Goal: Task Accomplishment & Management: Complete application form

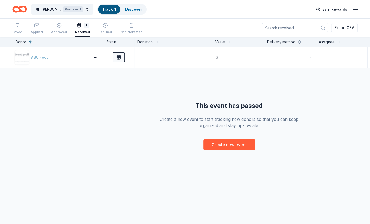
click at [348, 127] on div "ABC Food Received $ This event has passed Create a new event to start tracking …" at bounding box center [229, 98] width 458 height 104
click at [24, 25] on div "Saved Applied Approved 1 Received Declined Not interested" at bounding box center [77, 29] width 130 height 16
click at [20, 25] on div "button" at bounding box center [17, 25] width 10 height 5
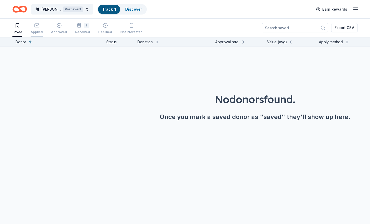
click at [34, 23] on button "Applied" at bounding box center [37, 29] width 12 height 16
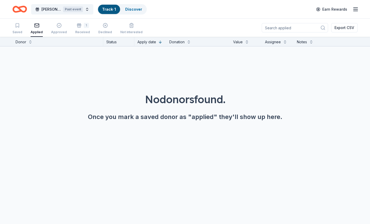
click at [358, 11] on line "button" at bounding box center [356, 11] width 4 height 0
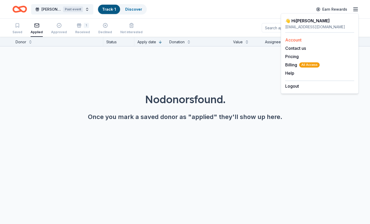
click at [295, 37] on div "Account" at bounding box center [319, 40] width 69 height 6
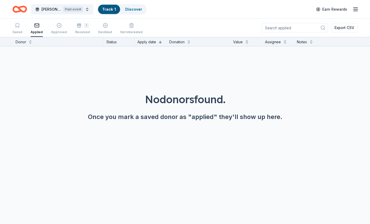
click at [356, 9] on icon "button" at bounding box center [356, 9] width 6 height 6
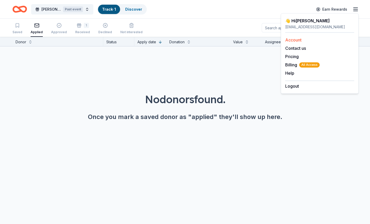
click at [296, 40] on link "Account" at bounding box center [293, 39] width 16 height 5
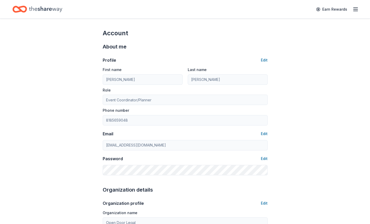
click at [50, 11] on icon "Home" at bounding box center [45, 9] width 33 height 11
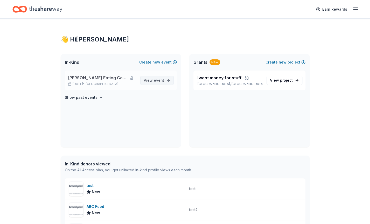
click at [156, 80] on span "event" at bounding box center [159, 80] width 10 height 4
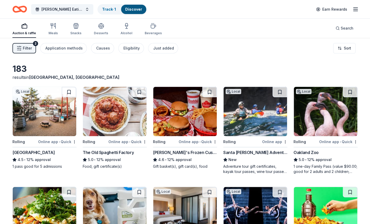
click at [354, 9] on icon "button" at bounding box center [356, 9] width 6 height 6
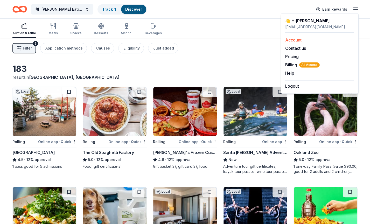
click at [297, 39] on link "Account" at bounding box center [293, 39] width 16 height 5
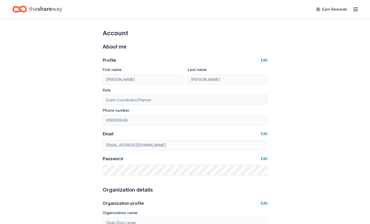
click at [212, 47] on div "About me" at bounding box center [185, 47] width 165 height 8
click at [353, 8] on icon "button" at bounding box center [356, 9] width 6 height 6
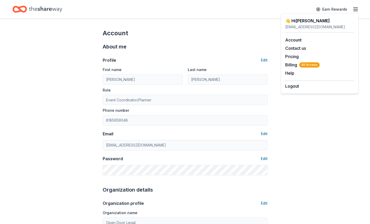
click at [76, 12] on div "Earn Rewards" at bounding box center [184, 9] width 345 height 12
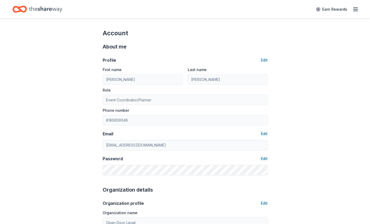
click at [29, 9] on div "Home" at bounding box center [37, 9] width 50 height 12
click at [21, 9] on icon "Home" at bounding box center [17, 8] width 8 height 5
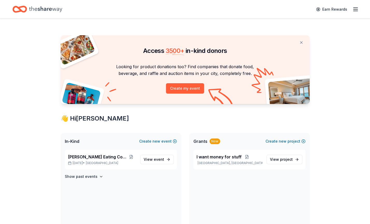
click at [21, 10] on icon "Home" at bounding box center [17, 8] width 8 height 5
click at [127, 157] on button at bounding box center [131, 157] width 9 height 4
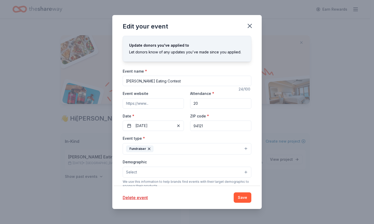
click at [203, 127] on input "94121" at bounding box center [220, 126] width 61 height 10
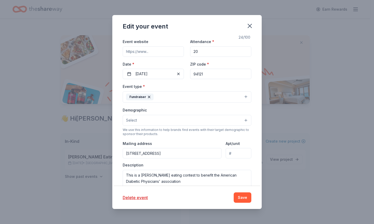
scroll to position [78, 0]
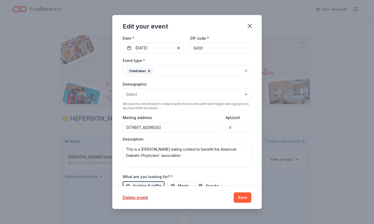
click at [197, 126] on input "706 46th Avenue, San Francisco, CA, 94121" at bounding box center [172, 127] width 99 height 10
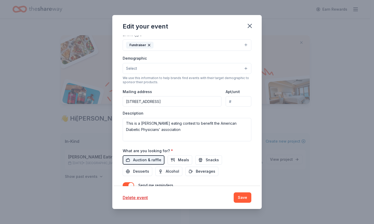
click at [189, 104] on input "[STREET_ADDRESS]" at bounding box center [172, 101] width 99 height 10
type input "[STREET_ADDRESS]"
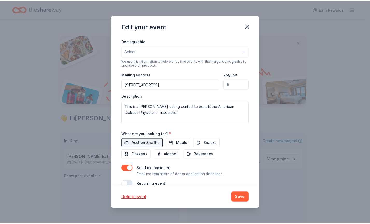
scroll to position [128, 0]
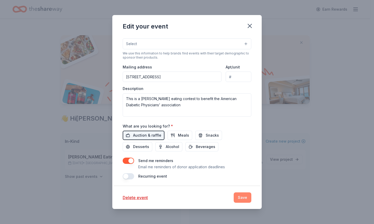
click at [243, 197] on button "Save" at bounding box center [243, 197] width 18 height 10
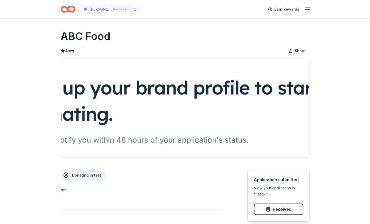
click at [68, 9] on icon "Home" at bounding box center [70, 8] width 8 height 5
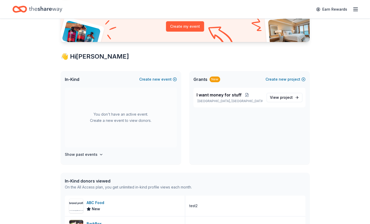
scroll to position [78, 0]
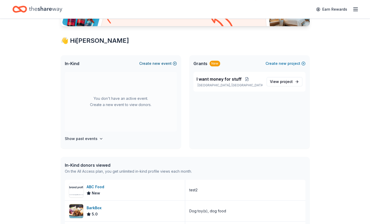
click at [169, 65] on button "Create new event" at bounding box center [158, 63] width 38 height 6
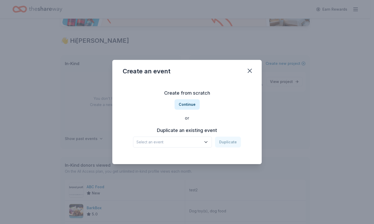
click at [194, 144] on span "Select an event" at bounding box center [168, 142] width 65 height 6
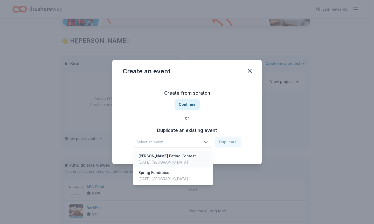
click at [191, 157] on div "Ding Dong Eating Contest Aug 20, 2025 · SF Bay Area" at bounding box center [172, 159] width 77 height 17
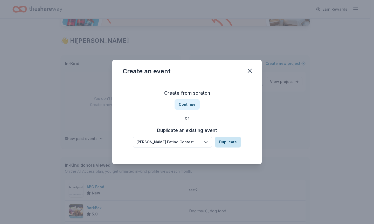
click at [229, 143] on button "Duplicate" at bounding box center [228, 142] width 26 height 11
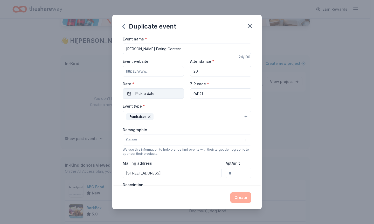
click at [159, 97] on button "Pick a date" at bounding box center [153, 93] width 61 height 10
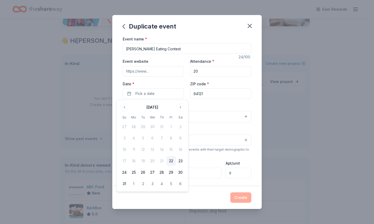
click at [170, 161] on button "22" at bounding box center [171, 160] width 9 height 9
click at [235, 198] on button "Create" at bounding box center [240, 197] width 21 height 10
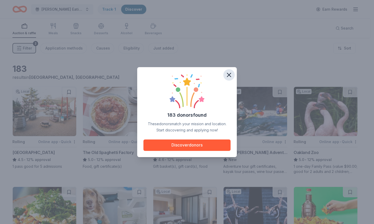
click at [232, 77] on icon "button" at bounding box center [228, 74] width 7 height 7
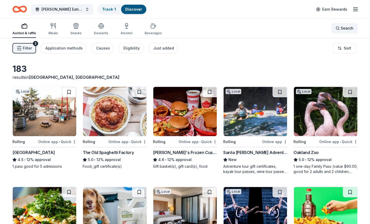
click at [336, 25] on div "Search" at bounding box center [345, 28] width 18 height 6
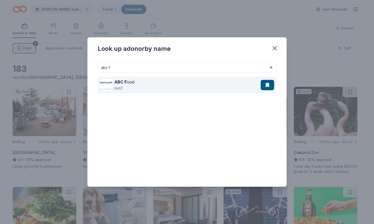
type input "abc f"
click at [168, 85] on div "ABC F ood test2" at bounding box center [180, 85] width 161 height 17
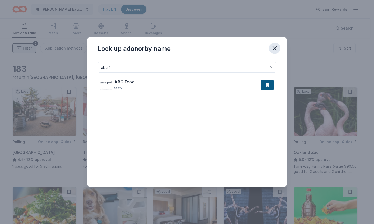
click at [274, 50] on icon "button" at bounding box center [274, 48] width 7 height 7
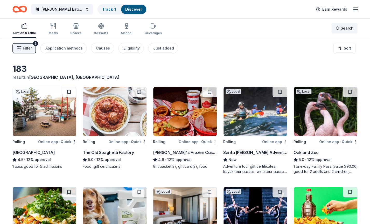
click at [342, 26] on span "Search" at bounding box center [347, 28] width 13 height 6
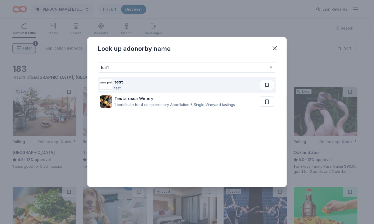
click at [231, 85] on div "test test" at bounding box center [180, 85] width 160 height 17
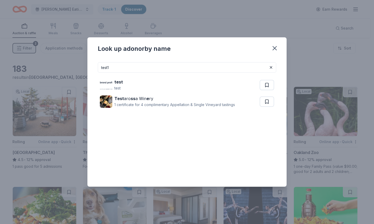
click at [176, 72] on input "test1" at bounding box center [187, 67] width 178 height 10
type input "test"
click at [275, 45] on icon "button" at bounding box center [274, 48] width 7 height 7
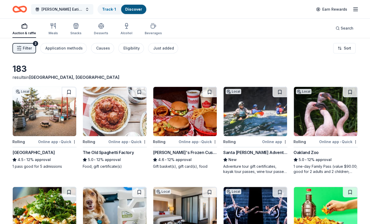
click at [56, 5] on button "[PERSON_NAME] Eating Contest" at bounding box center [62, 9] width 62 height 10
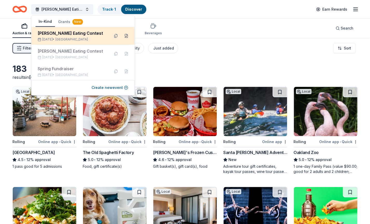
click at [125, 36] on button at bounding box center [126, 36] width 8 height 8
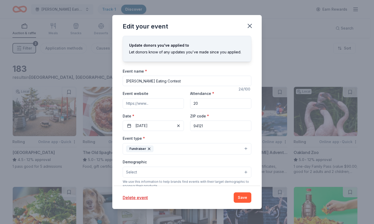
click at [217, 123] on input "94121" at bounding box center [220, 126] width 61 height 10
click at [213, 139] on div "Event type * Fundraiser" at bounding box center [187, 144] width 129 height 19
click at [246, 196] on button "Save" at bounding box center [243, 197] width 18 height 10
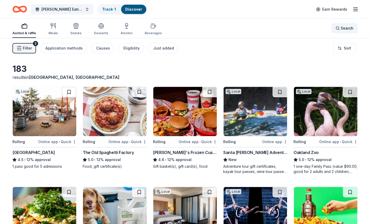
click at [342, 27] on span "Search" at bounding box center [347, 28] width 13 height 6
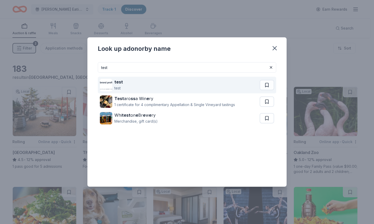
type input "test"
click at [128, 82] on div "test test" at bounding box center [180, 85] width 160 height 17
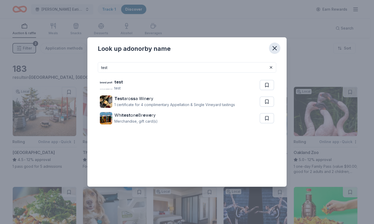
click at [275, 45] on icon "button" at bounding box center [274, 48] width 7 height 7
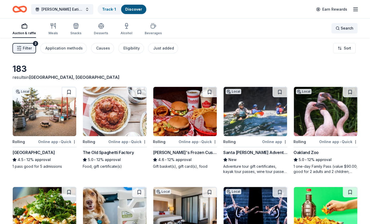
click at [343, 29] on span "Search" at bounding box center [347, 28] width 13 height 6
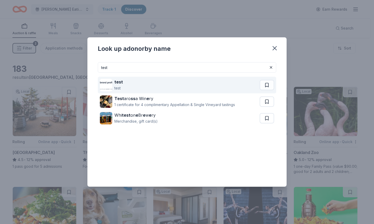
type input "test"
click at [157, 88] on div "test test" at bounding box center [180, 85] width 160 height 17
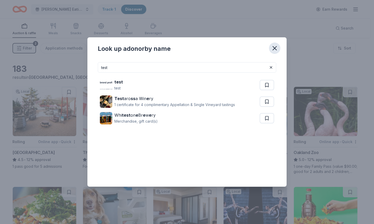
click at [275, 49] on icon "button" at bounding box center [275, 48] width 4 height 4
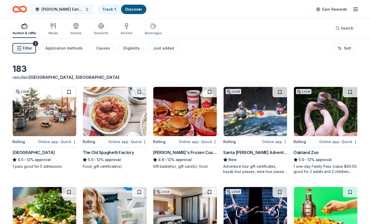
click at [87, 11] on button "Ding Dong Eating Contest" at bounding box center [62, 9] width 62 height 10
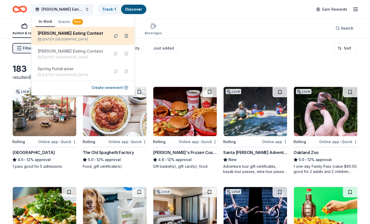
click at [128, 35] on button at bounding box center [126, 36] width 8 height 8
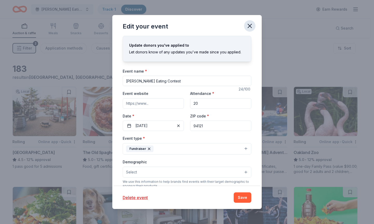
click at [249, 27] on icon "button" at bounding box center [250, 26] width 4 height 4
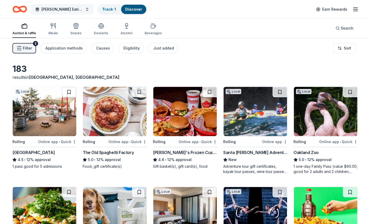
click at [68, 5] on button "Ding Dong Eating Contest" at bounding box center [62, 9] width 62 height 10
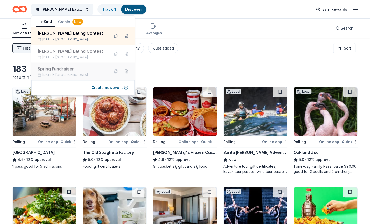
click at [126, 71] on button at bounding box center [126, 71] width 8 height 8
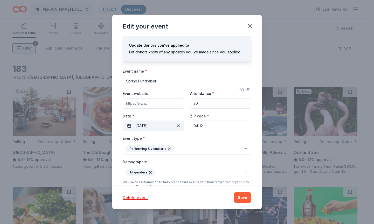
click at [149, 121] on button "08/16/2025" at bounding box center [153, 126] width 61 height 10
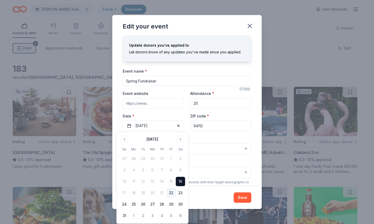
click at [169, 194] on button "22" at bounding box center [171, 192] width 9 height 9
click at [208, 154] on div "Event type * Performing & visual arts Demographic All genders We use this infor…" at bounding box center [187, 190] width 129 height 110
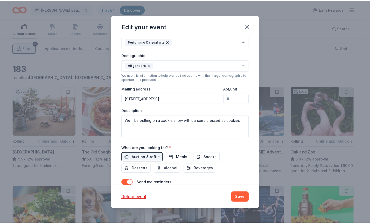
scroll to position [129, 0]
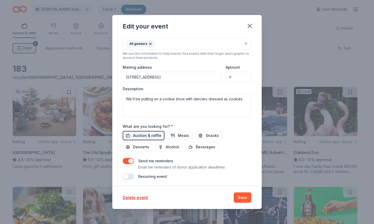
click at [243, 197] on button "Save" at bounding box center [243, 197] width 18 height 10
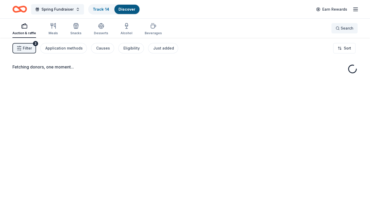
click at [335, 25] on button "Search" at bounding box center [345, 28] width 26 height 10
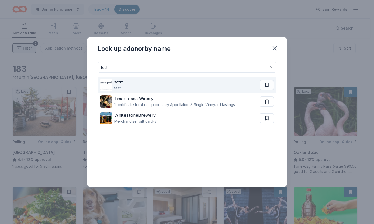
click at [180, 80] on div "test test" at bounding box center [180, 85] width 160 height 17
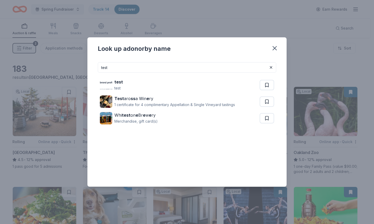
click at [242, 64] on input "test" at bounding box center [187, 67] width 178 height 10
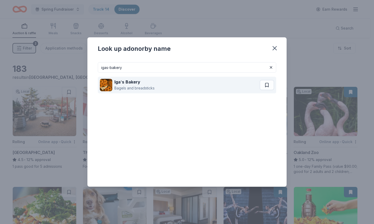
type input "igas-bakery"
click at [207, 87] on div "Iga ' s Bakery Bagels and breadsticks" at bounding box center [180, 85] width 160 height 17
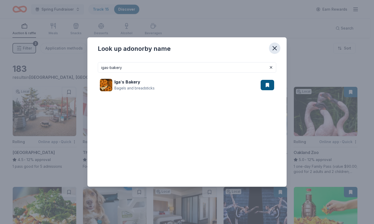
click at [275, 50] on icon "button" at bounding box center [274, 48] width 7 height 7
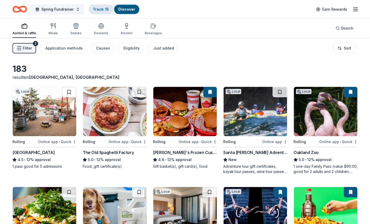
click at [103, 10] on link "Track · 15" at bounding box center [101, 9] width 16 height 4
click at [73, 12] on button "Spring Fundraiser" at bounding box center [57, 9] width 53 height 10
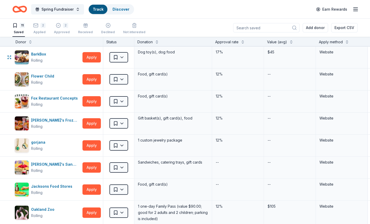
click at [68, 50] on div "BarkBox Rolling Apply" at bounding box center [57, 57] width 91 height 22
click at [63, 5] on button "Spring Fundraiser" at bounding box center [57, 9] width 53 height 10
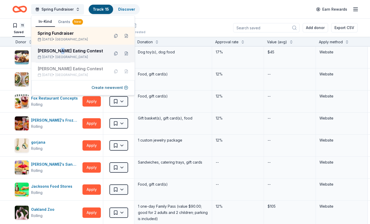
click at [59, 50] on div "Ding Dong Eating Contest" at bounding box center [72, 51] width 68 height 6
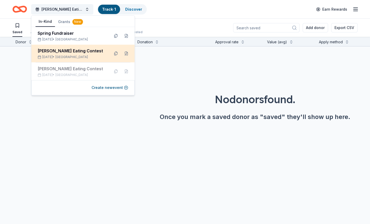
click at [85, 52] on div "Ding Dong Eating Contest" at bounding box center [72, 51] width 68 height 6
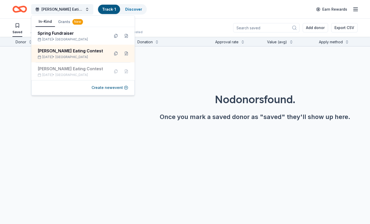
click at [191, 8] on div "Ding Dong Eating Contest Track · 1 Discover Earn Rewards" at bounding box center [184, 9] width 345 height 12
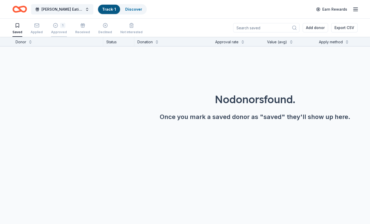
click at [57, 25] on div "1" at bounding box center [59, 25] width 16 height 5
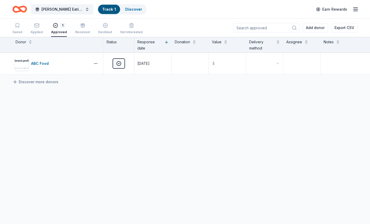
click at [143, 105] on div "ABC Food Approved 08/22/2025 $ Discover more donors" at bounding box center [185, 113] width 370 height 120
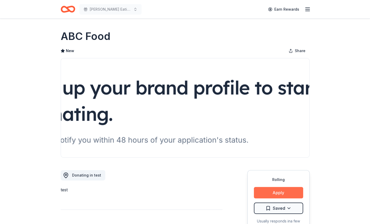
click at [274, 190] on button "Apply" at bounding box center [278, 192] width 49 height 11
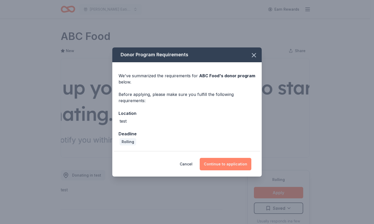
click at [230, 165] on button "Continue to application" at bounding box center [226, 164] width 52 height 12
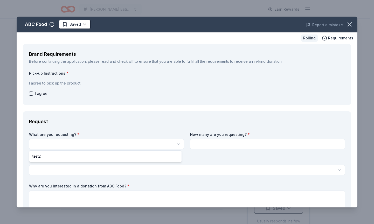
click at [134, 142] on html "Ding Dong Eating Contest Earn Rewards Rolling Share ABC Food New Share Donating…" at bounding box center [187, 112] width 374 height 224
select select "test2"
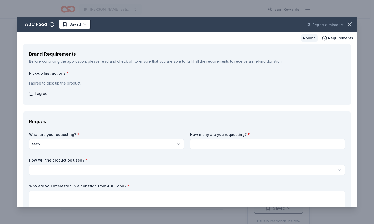
click at [214, 153] on div "What are you requesting? * test2 test2 How many are you requesting? * How will …" at bounding box center [187, 191] width 316 height 118
click at [216, 146] on input at bounding box center [267, 144] width 155 height 10
type input "3"
click at [212, 126] on div "Request What are you requesting? * test2 test2 How many are you requesting? * 3…" at bounding box center [187, 183] width 328 height 145
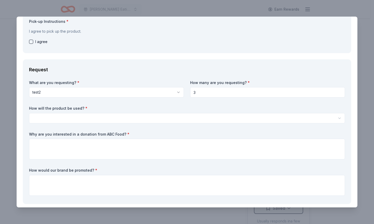
click at [192, 118] on html "Ding Dong Eating Contest Earn Rewards Rolling Share ABC Food New Share Donating…" at bounding box center [187, 112] width 374 height 224
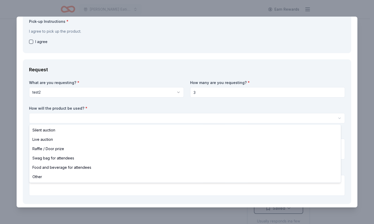
select select "liveAuction"
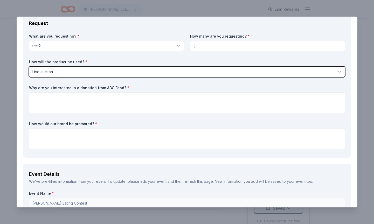
scroll to position [130, 0]
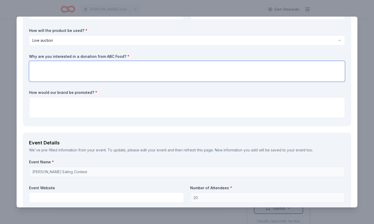
click at [145, 79] on textarea at bounding box center [187, 71] width 316 height 21
type textarea "Because it's the ding dong eating contest"
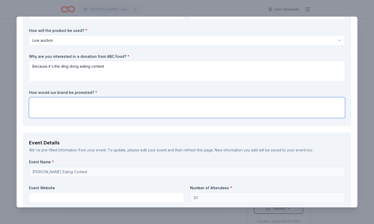
click at [115, 104] on textarea at bounding box center [187, 107] width 316 height 21
paste textarea "Because it's the ding dong eating contest"
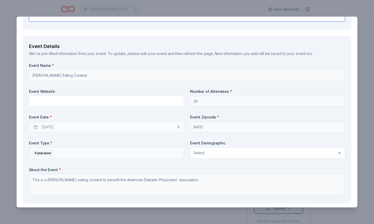
scroll to position [233, 0]
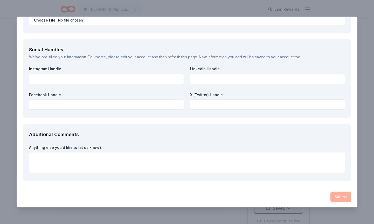
type textarea "Because it's the ding dong eating contest"
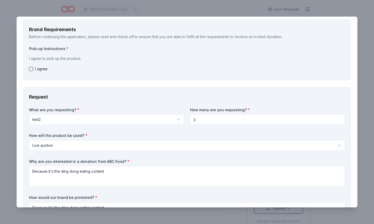
scroll to position [1, 0]
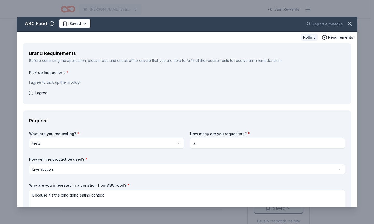
click at [31, 92] on button "button" at bounding box center [31, 93] width 4 height 4
checkbox input "true"
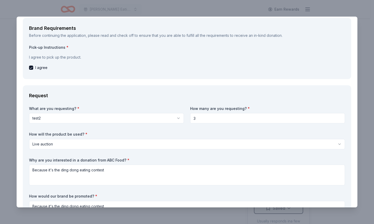
scroll to position [0, 0]
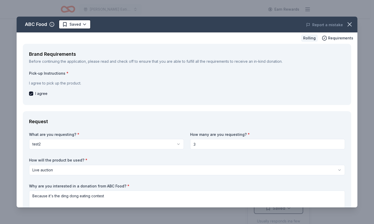
type button "on"
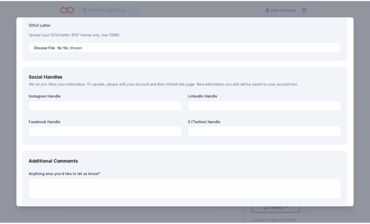
scroll to position [701, 0]
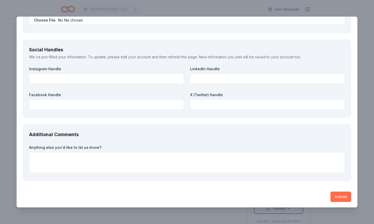
click at [339, 192] on button "Submit" at bounding box center [340, 197] width 21 height 10
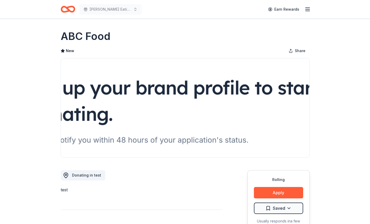
click at [192, 38] on div "ABC Food" at bounding box center [185, 36] width 249 height 15
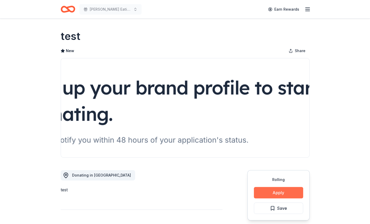
click at [298, 191] on button "Apply" at bounding box center [278, 192] width 49 height 11
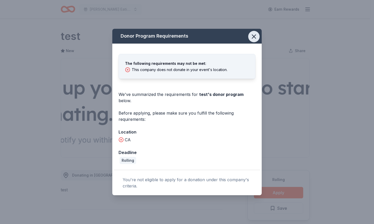
click at [256, 40] on icon "button" at bounding box center [253, 36] width 7 height 7
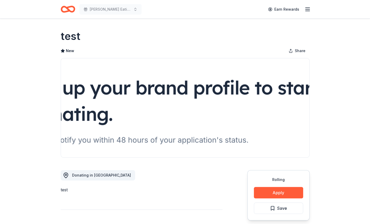
click at [153, 31] on div "test" at bounding box center [185, 36] width 249 height 15
click at [198, 47] on div "New Share" at bounding box center [185, 51] width 249 height 10
click at [280, 187] on button "Apply" at bounding box center [278, 192] width 49 height 11
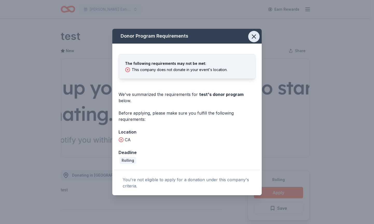
click at [253, 40] on icon "button" at bounding box center [253, 36] width 7 height 7
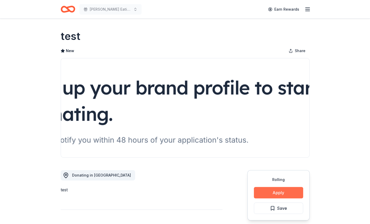
click at [283, 191] on button "Apply" at bounding box center [278, 192] width 49 height 11
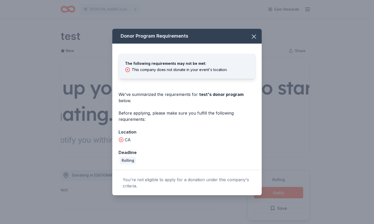
drag, startPoint x: 72, startPoint y: 26, endPoint x: 77, endPoint y: 1, distance: 26.0
click at [72, 26] on div "Donor Program Requirements The following requirements may not be met: This comp…" at bounding box center [187, 112] width 374 height 224
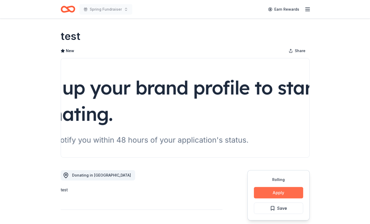
click at [271, 188] on button "Apply" at bounding box center [278, 192] width 49 height 11
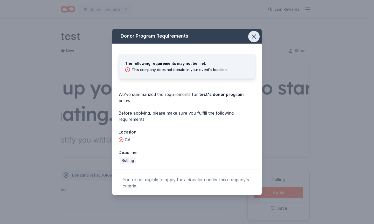
click at [258, 41] on button "button" at bounding box center [253, 36] width 11 height 11
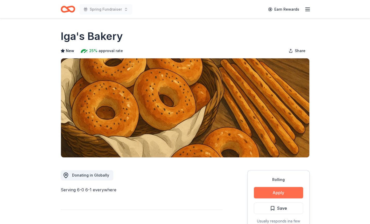
click at [282, 191] on button "Apply" at bounding box center [278, 192] width 49 height 11
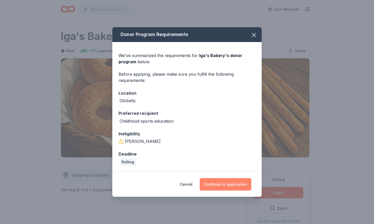
click at [233, 184] on button "Continue to application" at bounding box center [226, 184] width 52 height 12
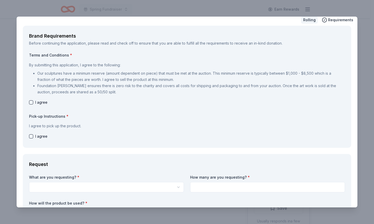
scroll to position [26, 0]
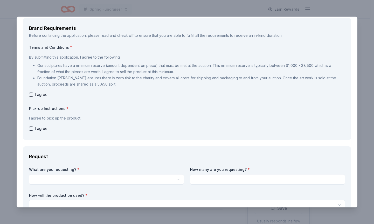
click at [31, 94] on button "button" at bounding box center [31, 95] width 4 height 4
checkbox input "true"
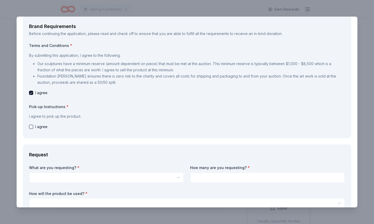
scroll to position [52, 0]
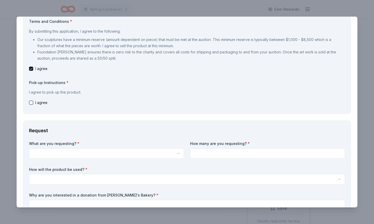
click at [33, 102] on button "button" at bounding box center [31, 103] width 4 height 4
checkbox input "true"
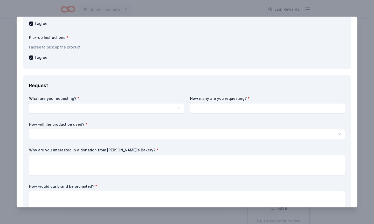
scroll to position [130, 0]
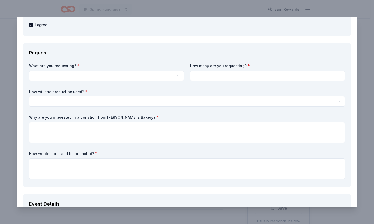
click at [84, 77] on html "Spring Fundraiser Earn Rewards Rolling Share Iga's Bakery New 25% approval rate…" at bounding box center [187, 112] width 374 height 224
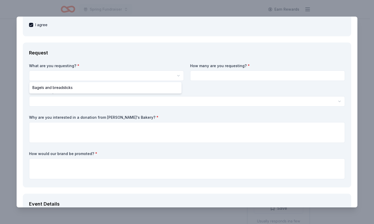
select select "Bagels and breadsticks"
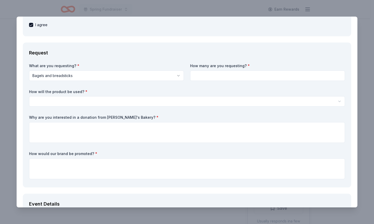
click at [190, 71] on input at bounding box center [267, 76] width 155 height 10
type input "2"
click at [132, 99] on html "Spring Fundraiser Earn Rewards Rolling Share Iga's Bakery New 25% approval rate…" at bounding box center [187, 112] width 374 height 224
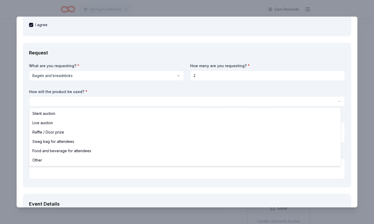
select select "liveAuction"
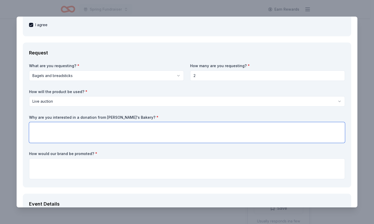
click at [112, 126] on textarea at bounding box center [187, 132] width 316 height 21
type textarea "bruh"
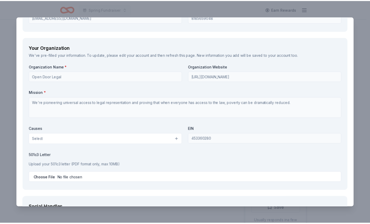
scroll to position [700, 0]
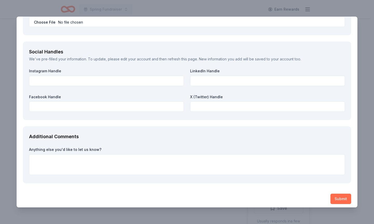
type textarea "bruh"
click at [330, 196] on button "Submit" at bounding box center [340, 199] width 21 height 10
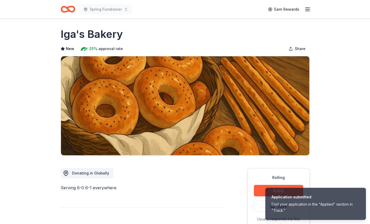
scroll to position [0, 0]
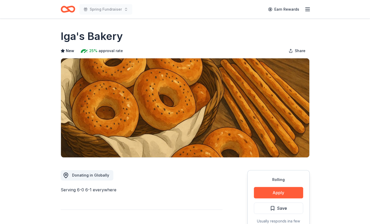
drag, startPoint x: 315, startPoint y: 119, endPoint x: 314, endPoint y: 113, distance: 5.7
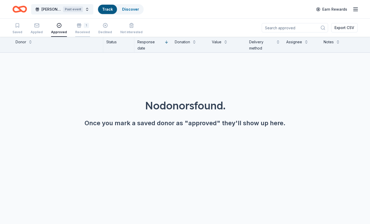
click at [77, 25] on rect "button" at bounding box center [79, 25] width 4 height 1
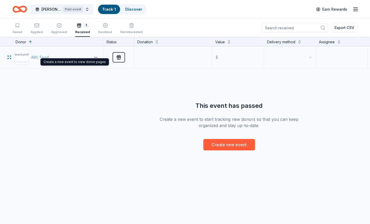
click at [36, 55] on div "ABC Food" at bounding box center [52, 57] width 74 height 15
click at [96, 58] on button "button" at bounding box center [96, 57] width 10 height 4
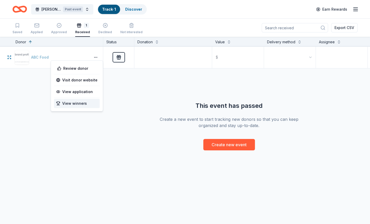
click at [84, 104] on div "View winners" at bounding box center [77, 103] width 46 height 9
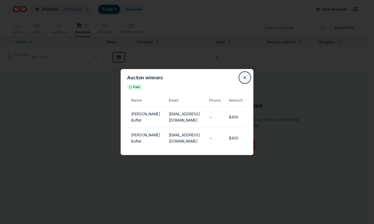
click at [247, 81] on button "Close" at bounding box center [245, 77] width 10 height 10
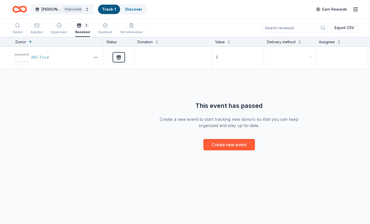
click at [58, 10] on span "Ding Dong Eating Contest" at bounding box center [51, 9] width 19 height 6
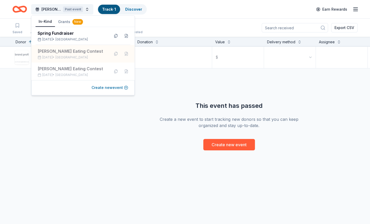
click at [103, 88] on button "Create new event" at bounding box center [110, 88] width 37 height 6
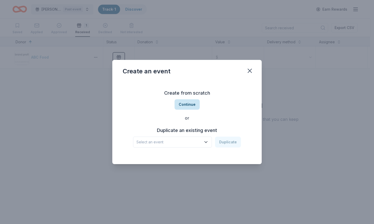
click at [189, 106] on button "Continue" at bounding box center [187, 104] width 25 height 10
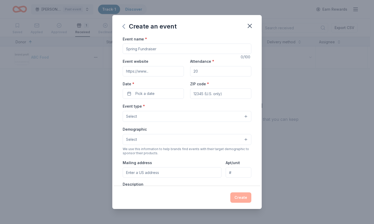
click at [126, 27] on icon "button" at bounding box center [124, 26] width 8 height 8
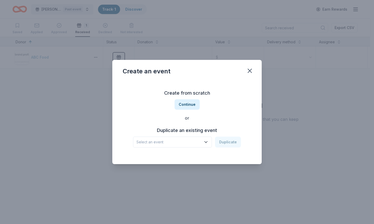
click at [204, 148] on div "Create from scratch Continue or Duplicate an existing event Select an event Dup…" at bounding box center [187, 118] width 129 height 75
click at [202, 145] on button "Select an event" at bounding box center [172, 142] width 79 height 11
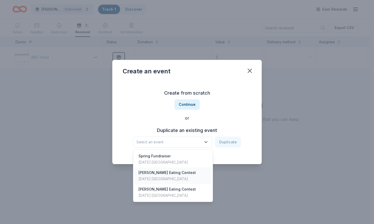
click at [190, 180] on div "Ding Dong Eating Contest Aug 21, 2025 · SF Bay Area" at bounding box center [172, 176] width 77 height 17
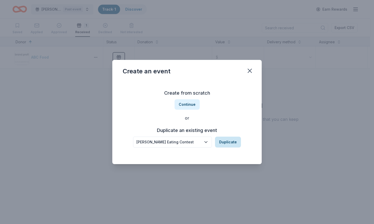
click at [233, 143] on button "Duplicate" at bounding box center [228, 142] width 26 height 11
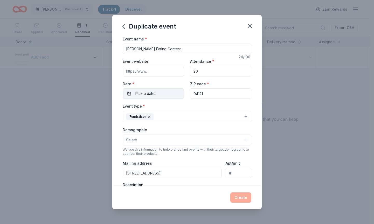
click at [168, 95] on button "Pick a date" at bounding box center [153, 93] width 61 height 10
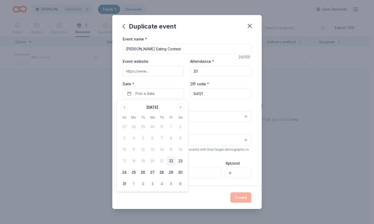
click at [173, 160] on button "22" at bounding box center [171, 160] width 9 height 9
click at [224, 111] on button "Fundraiser" at bounding box center [187, 116] width 129 height 11
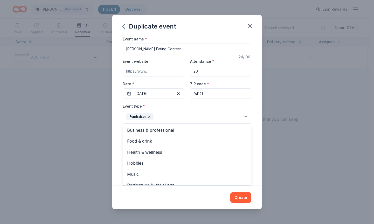
click at [229, 106] on div "Event type * Fundraiser Business & professional Food & drink Health & wellness …" at bounding box center [187, 112] width 129 height 19
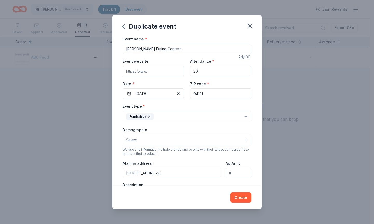
click at [172, 50] on input "Ding Dong Eating Contest" at bounding box center [187, 49] width 129 height 10
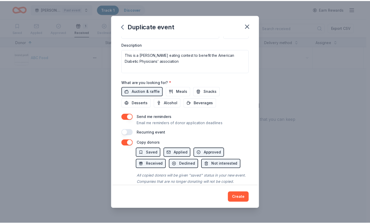
scroll to position [154, 0]
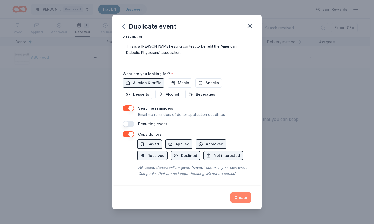
type input "Ding Dong Eating Contest 24"
click at [242, 192] on button "Create" at bounding box center [240, 197] width 21 height 10
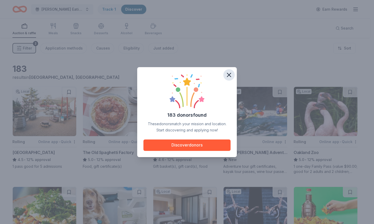
click at [228, 74] on icon "button" at bounding box center [229, 75] width 4 height 4
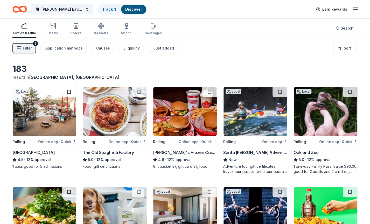
click at [319, 34] on div "Auction & raffle Meals Snacks Desserts Alcohol Beverages Search" at bounding box center [184, 28] width 345 height 19
click at [115, 10] on link "Track · 1" at bounding box center [109, 9] width 14 height 4
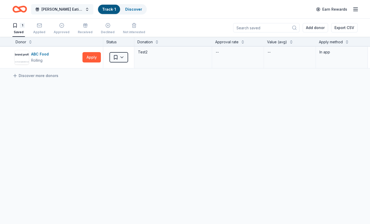
click at [81, 11] on span "Ding Dong Eating Contest 24" at bounding box center [63, 9] width 42 height 6
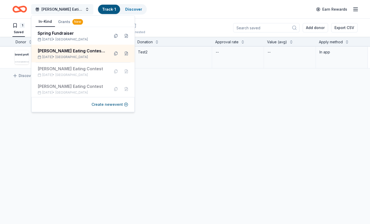
click at [81, 11] on span "Ding Dong Eating Contest 24" at bounding box center [63, 9] width 42 height 6
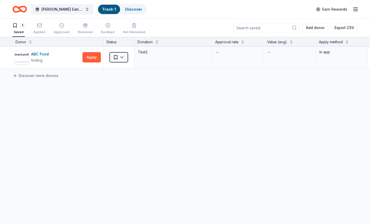
click at [285, 30] on input at bounding box center [266, 27] width 66 height 9
type input "abc foods"
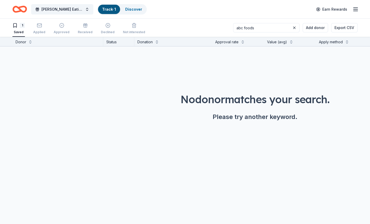
click at [263, 30] on input "abc foods" at bounding box center [266, 27] width 66 height 9
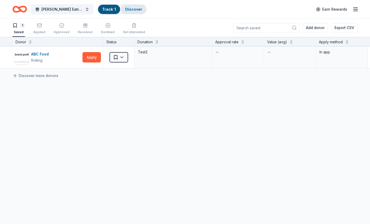
click at [133, 8] on link "Discover" at bounding box center [133, 9] width 17 height 4
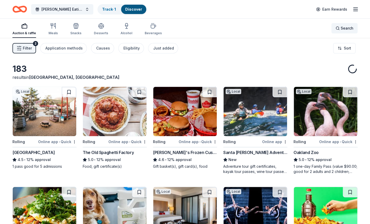
click at [339, 28] on div "Search" at bounding box center [345, 28] width 18 height 6
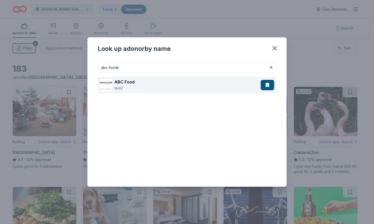
type input "abc foods"
click at [146, 85] on div "ABC Food test2" at bounding box center [180, 85] width 161 height 17
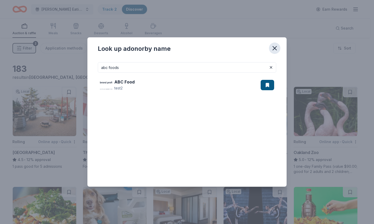
click at [274, 45] on icon "button" at bounding box center [274, 48] width 7 height 7
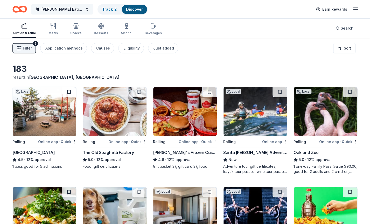
click at [84, 9] on button "Ding Dong Eating Contest 24" at bounding box center [62, 9] width 62 height 10
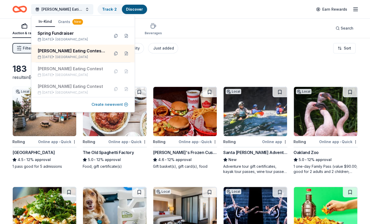
click at [112, 104] on button "Create new event" at bounding box center [110, 104] width 37 height 6
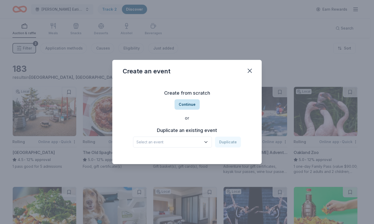
click at [194, 106] on button "Continue" at bounding box center [187, 104] width 25 height 10
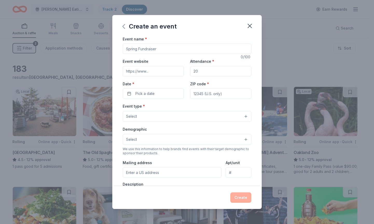
click at [124, 26] on icon "button" at bounding box center [124, 26] width 8 height 8
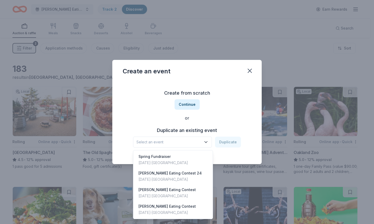
click at [201, 141] on span "Select an event" at bounding box center [168, 142] width 65 height 6
click at [195, 174] on div "Ding Dong Eating Contest 24 Aug 22, 2025 · SF Bay Area" at bounding box center [172, 176] width 77 height 17
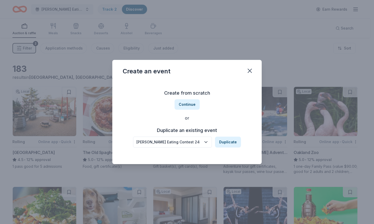
click at [194, 144] on div "Ding Dong Eating Contest 24" at bounding box center [168, 142] width 65 height 6
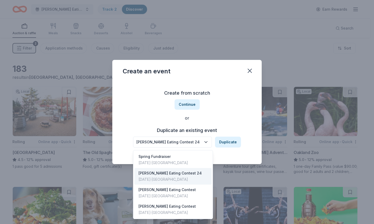
click at [232, 141] on div "Ding Dong Eating Contest 24 Duplicate" at bounding box center [187, 142] width 108 height 11
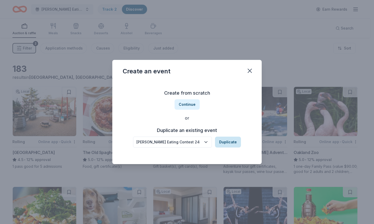
click at [232, 142] on button "Duplicate" at bounding box center [228, 142] width 26 height 11
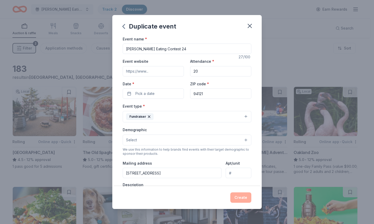
click at [190, 47] on input "Ding Dong Eating Contest 24" at bounding box center [187, 49] width 129 height 10
type input "Ding Dong Eating Contest 25"
click at [162, 93] on button "Pick a date" at bounding box center [153, 93] width 61 height 10
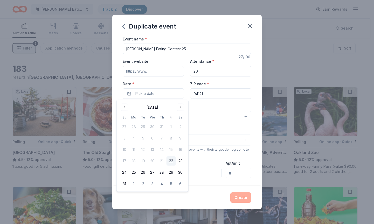
click at [170, 160] on button "22" at bounding box center [171, 160] width 9 height 9
click at [248, 201] on button "Create" at bounding box center [240, 197] width 21 height 10
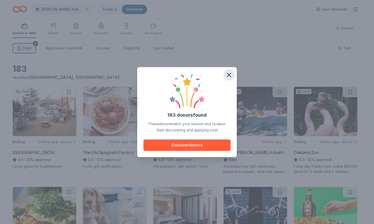
click at [228, 74] on icon "button" at bounding box center [229, 75] width 4 height 4
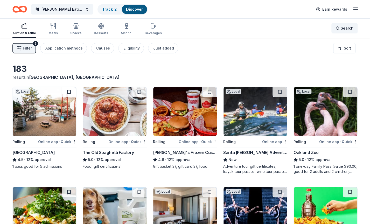
click at [349, 26] on span "Search" at bounding box center [347, 28] width 13 height 6
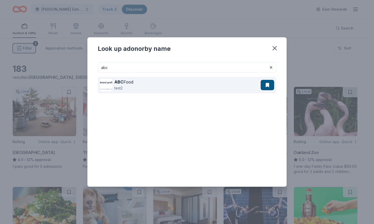
type input "abc"
click at [123, 81] on strong "ABC" at bounding box center [118, 81] width 9 height 5
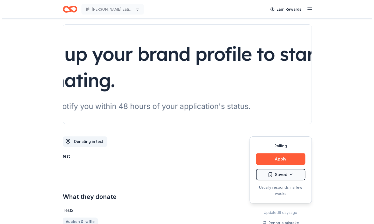
scroll to position [52, 0]
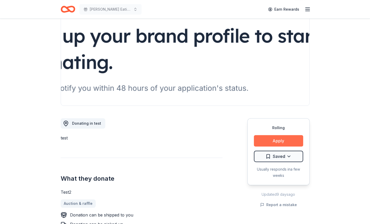
click at [275, 142] on button "Apply" at bounding box center [278, 140] width 49 height 11
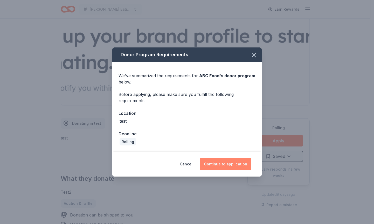
click at [219, 162] on button "Continue to application" at bounding box center [226, 164] width 52 height 12
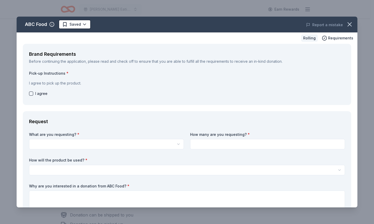
click at [37, 92] on span "I agree" at bounding box center [41, 94] width 12 height 6
click at [31, 93] on button "button" at bounding box center [31, 94] width 4 height 4
checkbox input "true"
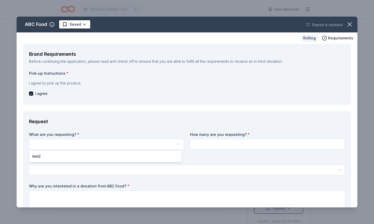
click at [80, 141] on html "Ding Dong Eating Contest 24 Earn Rewards Rolling Share ABC Food New Share Donat…" at bounding box center [187, 112] width 374 height 224
select select "test2"
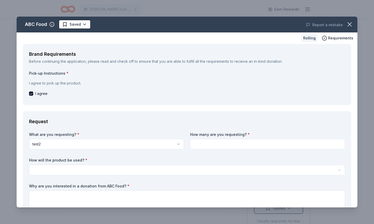
click at [225, 144] on input at bounding box center [267, 144] width 155 height 10
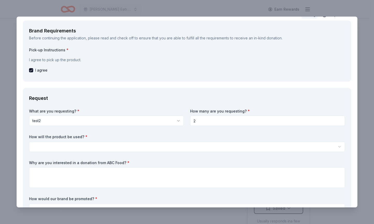
scroll to position [52, 0]
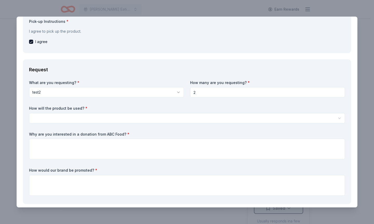
type input "2"
click at [107, 114] on html "Ding Dong Eating Contest 24 Earn Rewards Rolling Share ABC Food New Share Donat…" at bounding box center [187, 112] width 374 height 224
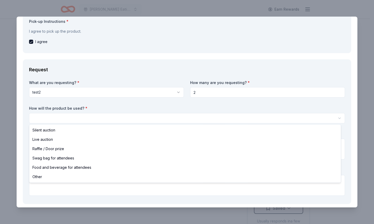
select select "liveAuction"
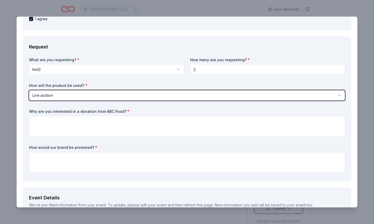
scroll to position [104, 0]
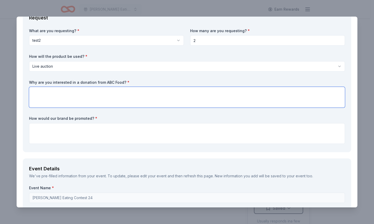
click at [94, 98] on textarea at bounding box center [187, 97] width 316 height 21
type textarea "because"
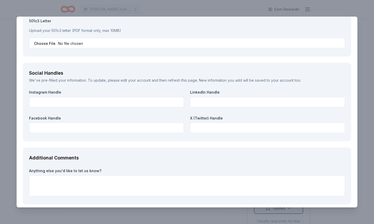
scroll to position [701, 0]
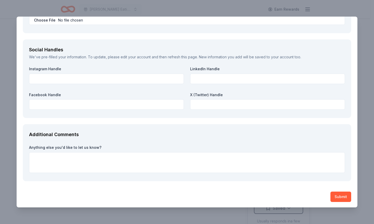
type textarea "because"
click at [322, 193] on div "Submit" at bounding box center [187, 197] width 328 height 10
click at [330, 195] on button "Submit" at bounding box center [340, 197] width 21 height 10
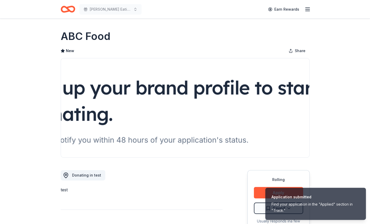
click at [74, 12] on icon "Home" at bounding box center [68, 9] width 15 height 12
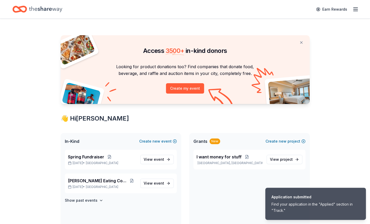
click at [70, 9] on div "Earn Rewards" at bounding box center [184, 9] width 345 height 12
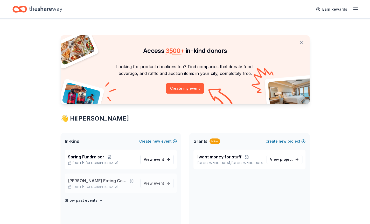
click at [113, 181] on span "Ding Dong Eating Contest 24" at bounding box center [98, 181] width 60 height 6
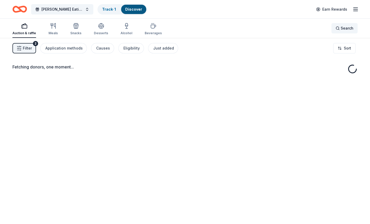
click at [342, 27] on span "Search" at bounding box center [347, 28] width 13 height 6
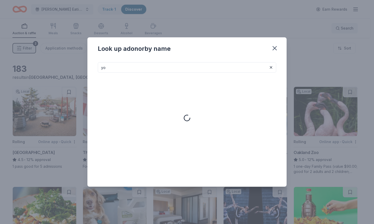
type input "y"
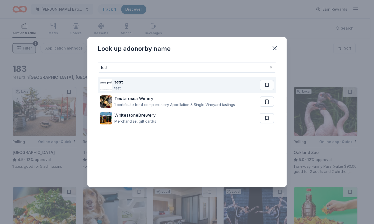
type input "test"
click at [165, 82] on div "test test" at bounding box center [180, 85] width 160 height 17
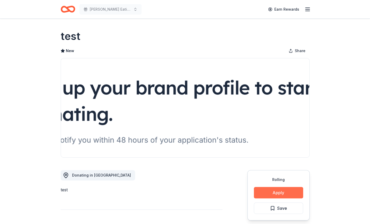
click at [287, 190] on button "Apply" at bounding box center [278, 192] width 49 height 11
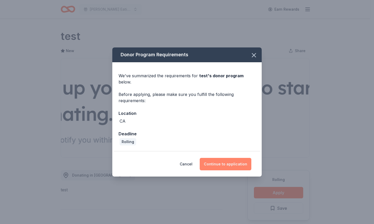
click at [237, 160] on button "Continue to application" at bounding box center [226, 164] width 52 height 12
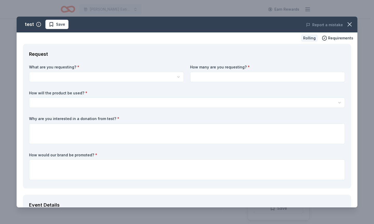
click at [79, 77] on html "[PERSON_NAME] Eating Contest 24 Earn Rewards Rolling Share test New Share Donat…" at bounding box center [187, 112] width 374 height 224
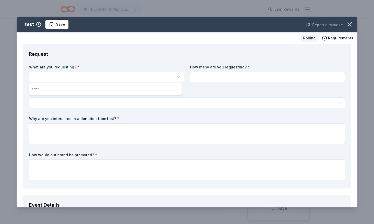
select select "test"
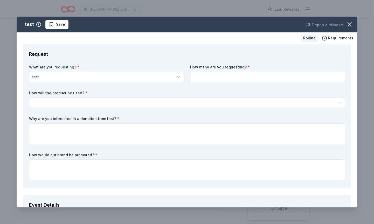
click at [238, 75] on input at bounding box center [267, 77] width 155 height 10
type input "1"
click at [169, 101] on html "[PERSON_NAME] Eating Contest 24 Earn Rewards Rolling Share test New Share Donat…" at bounding box center [187, 112] width 374 height 224
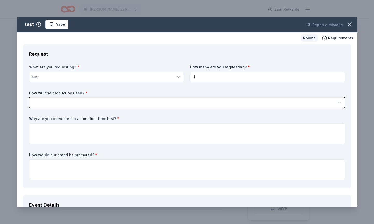
click at [217, 76] on html "[PERSON_NAME] Eating Contest 24 Earn Rewards Rolling Share test New Share Donat…" at bounding box center [187, 112] width 374 height 224
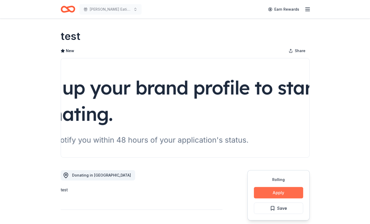
click at [269, 189] on button "Apply" at bounding box center [278, 192] width 49 height 11
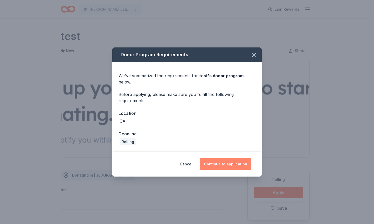
click at [245, 161] on button "Continue to application" at bounding box center [226, 164] width 52 height 12
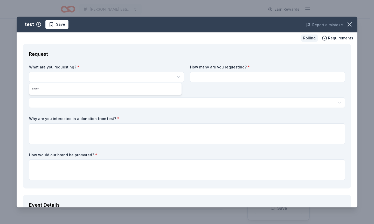
click at [101, 77] on html "[PERSON_NAME] Eating Contest 24 Earn Rewards Rolling Share test New Share Donat…" at bounding box center [187, 112] width 374 height 224
select select "test"
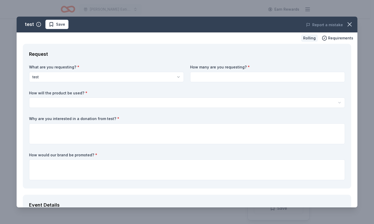
click at [207, 76] on input at bounding box center [267, 77] width 155 height 10
type input "1"
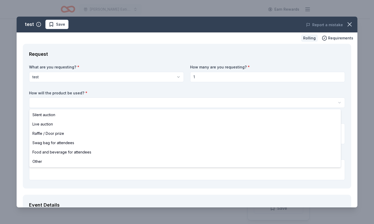
click at [157, 100] on html "[PERSON_NAME] Eating Contest 24 Earn Rewards Rolling Share test New Share Donat…" at bounding box center [187, 112] width 374 height 224
select select "liveAuction"
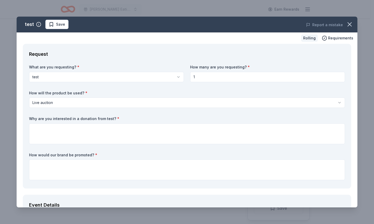
click at [115, 121] on div "Why are you interested in a donation from test? *" at bounding box center [187, 130] width 316 height 28
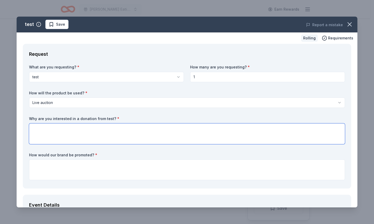
click at [118, 128] on textarea at bounding box center [187, 133] width 316 height 21
type textarea "because"
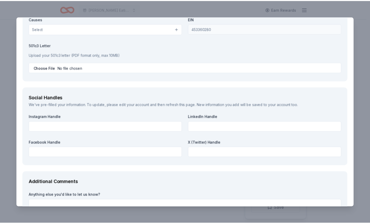
scroll to position [574, 0]
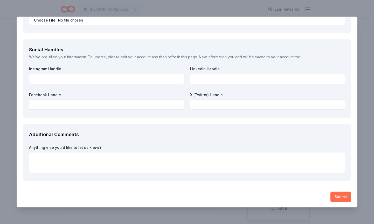
type textarea "because"
click at [330, 194] on button "Submit" at bounding box center [340, 197] width 21 height 10
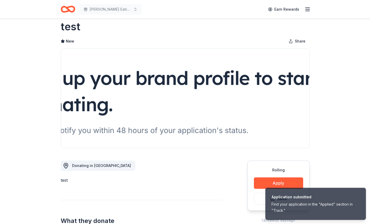
scroll to position [0, 0]
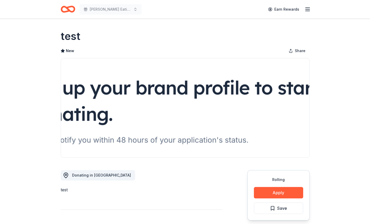
click at [74, 11] on icon "Home" at bounding box center [68, 9] width 15 height 12
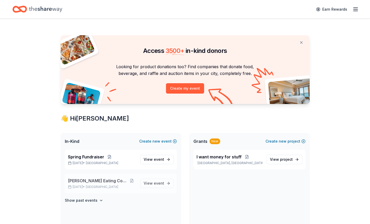
click at [99, 180] on span "[PERSON_NAME] Eating Contest 24" at bounding box center [98, 181] width 60 height 6
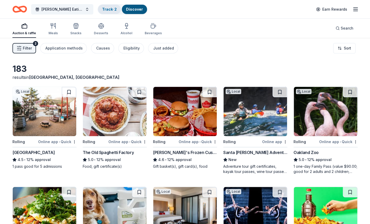
click at [113, 9] on link "Track · 2" at bounding box center [109, 9] width 15 height 4
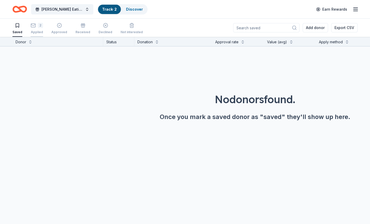
click at [36, 27] on div "2" at bounding box center [37, 25] width 12 height 5
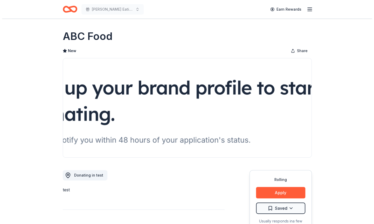
scroll to position [78, 0]
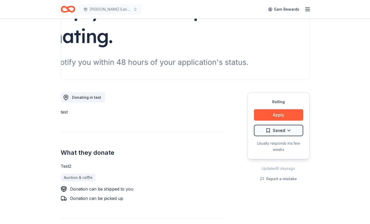
click at [310, 119] on div "ABC Food New Share Donating in test test What they donate Test2 Auction & raffl…" at bounding box center [185, 186] width 266 height 490
click at [291, 116] on button "Apply" at bounding box center [278, 114] width 49 height 11
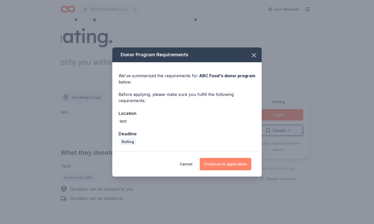
click at [225, 165] on button "Continue to application" at bounding box center [226, 164] width 52 height 12
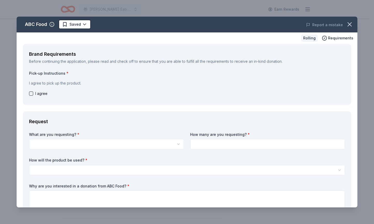
click at [34, 93] on div "I agree" at bounding box center [187, 94] width 316 height 6
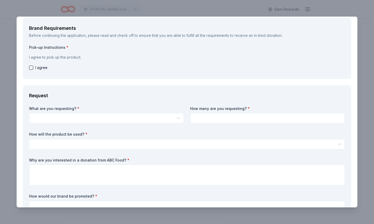
click at [31, 68] on button "button" at bounding box center [31, 68] width 4 height 4
checkbox input "true"
click at [49, 109] on label "What are you requesting? *" at bounding box center [106, 108] width 155 height 5
click at [52, 116] on html "[PERSON_NAME] Eating Contest 25 Earn Rewards Rolling Share ABC Food New Share D…" at bounding box center [187, 34] width 374 height 224
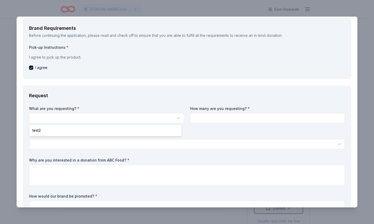
select select "test2"
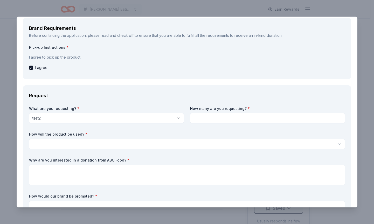
click at [206, 118] on input at bounding box center [267, 118] width 155 height 10
type input "1"
click at [96, 143] on html "[PERSON_NAME] Eating Contest 25 Earn Rewards Rolling Share ABC Food New Share D…" at bounding box center [187, 112] width 374 height 224
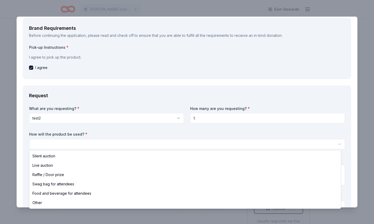
select select "liveAuction"
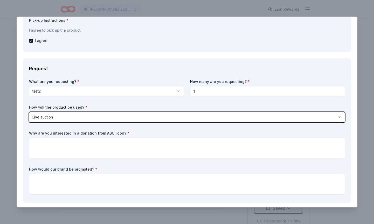
scroll to position [78, 0]
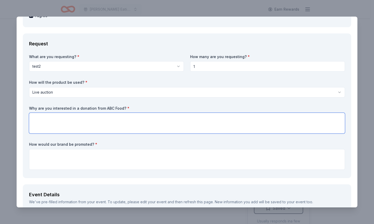
click at [101, 123] on textarea at bounding box center [187, 123] width 316 height 21
type textarea "because"
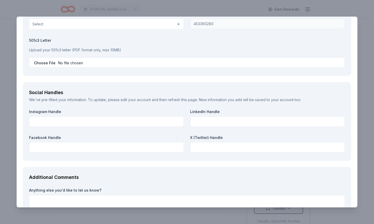
scroll to position [701, 0]
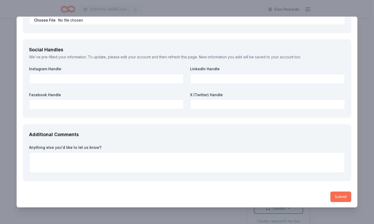
type textarea "because"
click at [337, 196] on button "Submit" at bounding box center [340, 197] width 21 height 10
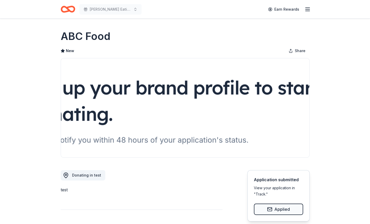
click at [65, 12] on icon "Home" at bounding box center [65, 8] width 8 height 5
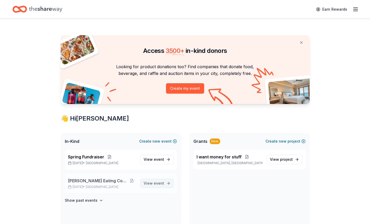
click at [147, 184] on span "View event" at bounding box center [154, 183] width 20 height 6
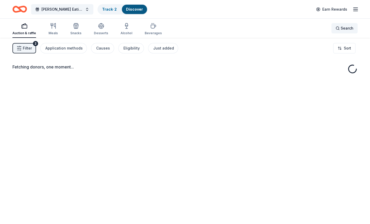
click at [341, 26] on div "Search" at bounding box center [345, 28] width 18 height 6
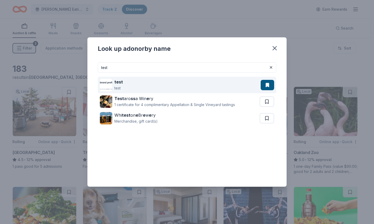
type input "test"
click at [179, 84] on div "test test" at bounding box center [180, 85] width 161 height 17
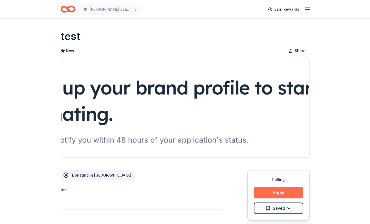
click at [282, 189] on button "Apply" at bounding box center [278, 192] width 49 height 11
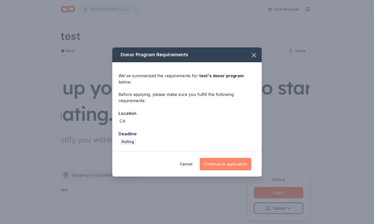
click at [224, 162] on button "Continue to application" at bounding box center [226, 164] width 52 height 12
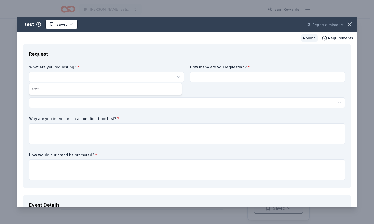
click at [113, 73] on html "[PERSON_NAME] Eating Contest 25 Earn Rewards Rolling Share test New Share Donat…" at bounding box center [187, 112] width 374 height 224
select select "test"
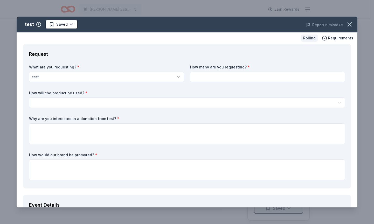
click at [232, 87] on div "What are you requesting? * test test How many are you requesting? * How will th…" at bounding box center [187, 124] width 316 height 118
click at [231, 79] on input at bounding box center [267, 77] width 155 height 10
type input "1"
click at [138, 98] on html "[PERSON_NAME] Eating Contest 25 Earn Rewards Rolling Share test New Share Donat…" at bounding box center [187, 112] width 374 height 224
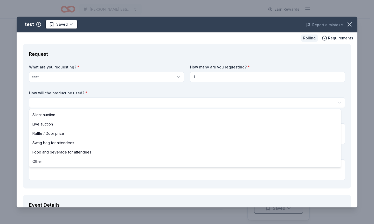
select select "liveAuction"
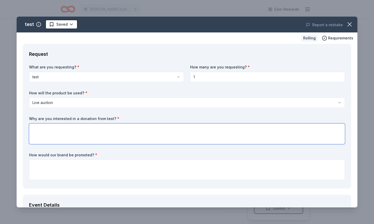
click at [103, 130] on textarea at bounding box center [187, 133] width 316 height 21
type textarea "because"
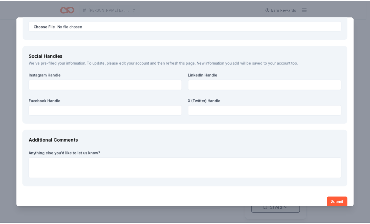
scroll to position [574, 0]
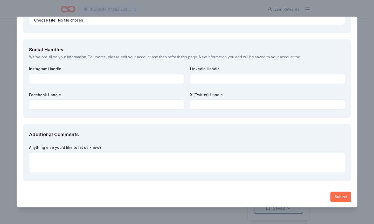
type textarea "because"
click at [334, 197] on button "Submit" at bounding box center [340, 197] width 21 height 10
